Goal: Task Accomplishment & Management: Manage account settings

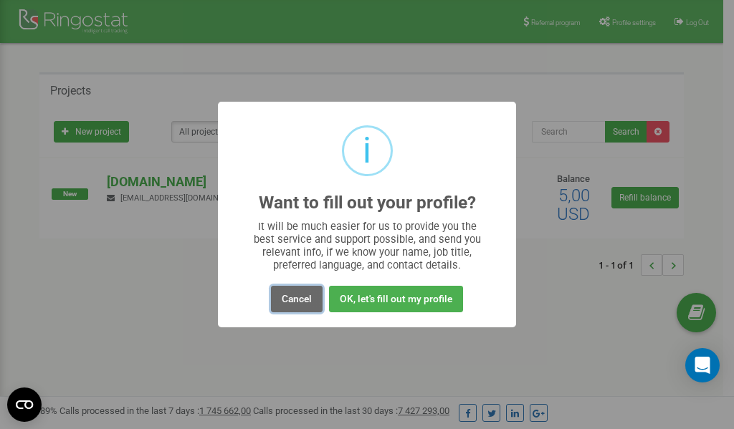
click at [297, 298] on button "Cancel" at bounding box center [297, 299] width 52 height 27
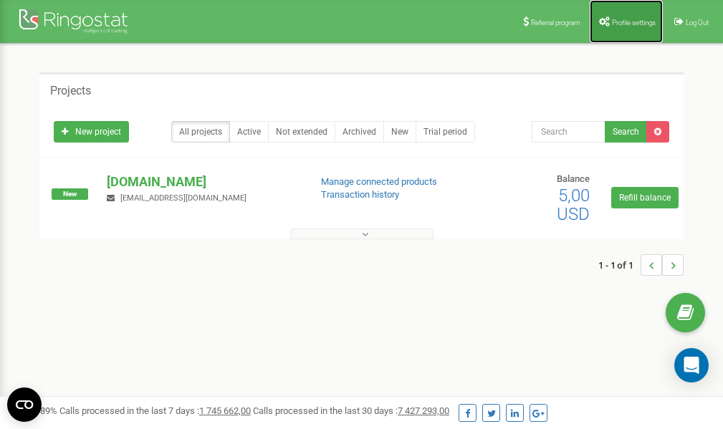
click at [626, 25] on span "Profile settings" at bounding box center [634, 23] width 44 height 8
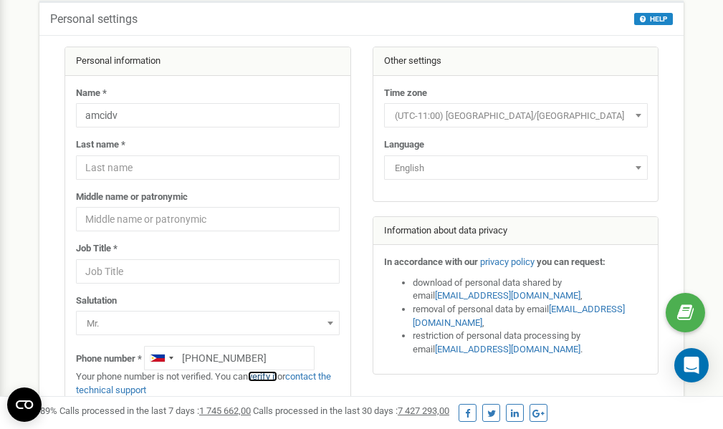
click at [268, 376] on link "verify it" at bounding box center [262, 376] width 29 height 11
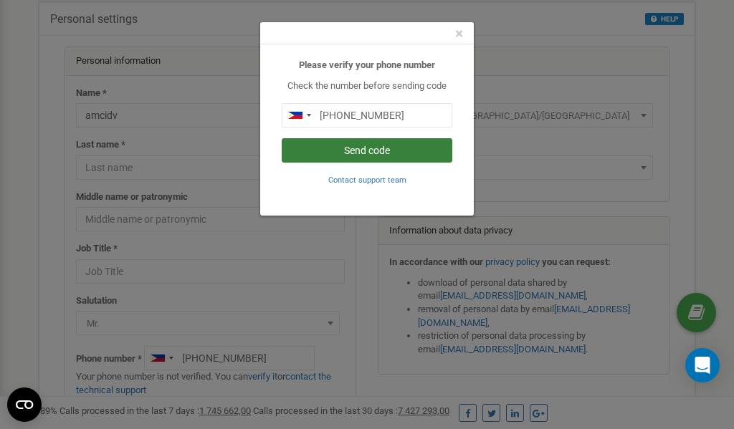
click at [365, 148] on button "Send code" at bounding box center [367, 150] width 171 height 24
